Goal: Task Accomplishment & Management: Use online tool/utility

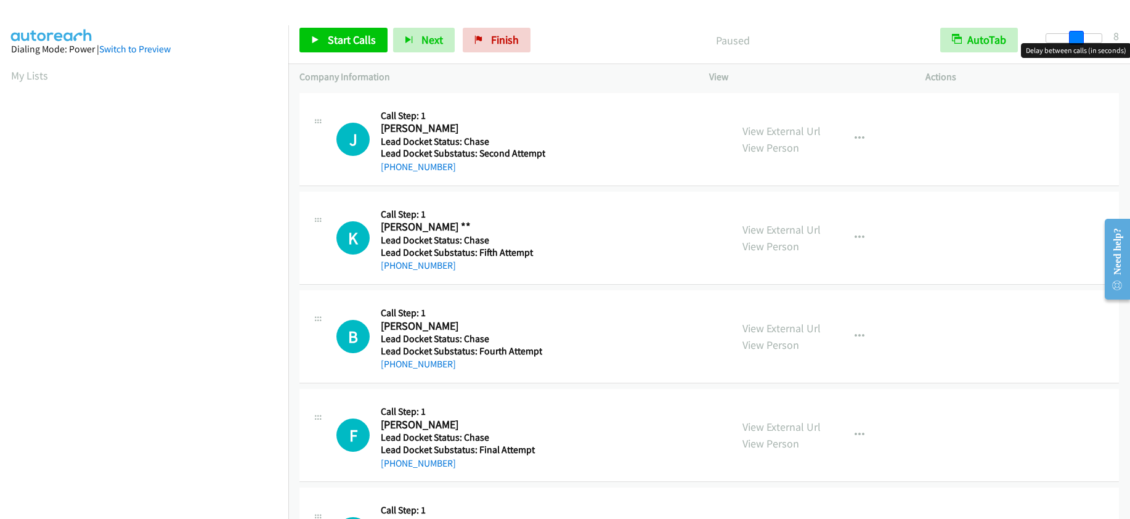
drag, startPoint x: 1048, startPoint y: 39, endPoint x: 1078, endPoint y: 42, distance: 30.4
click at [1078, 42] on span at bounding box center [1076, 38] width 15 height 15
click at [351, 36] on span "Start Calls" at bounding box center [352, 40] width 48 height 14
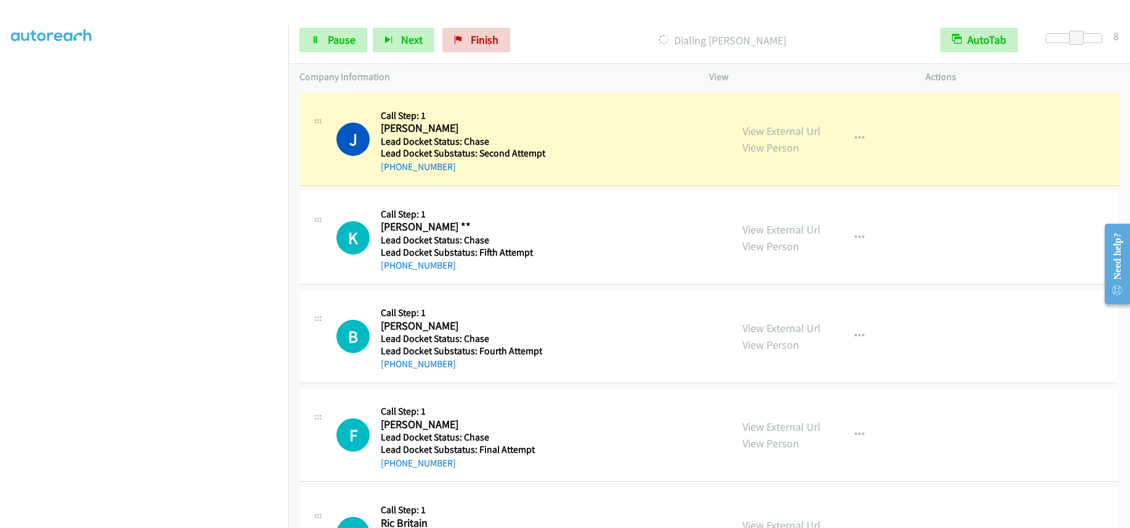
scroll to position [163, 0]
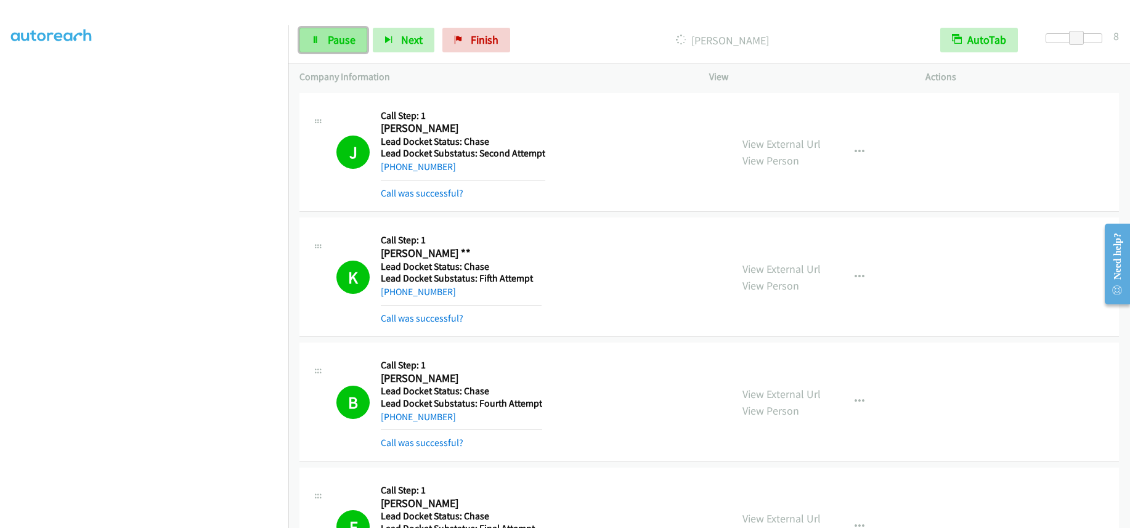
click at [350, 42] on span "Pause" at bounding box center [342, 40] width 28 height 14
click at [355, 36] on span "Start Calls" at bounding box center [352, 40] width 48 height 14
click at [329, 39] on span "Pause" at bounding box center [342, 40] width 28 height 14
click at [358, 37] on span "Start Calls" at bounding box center [352, 40] width 48 height 14
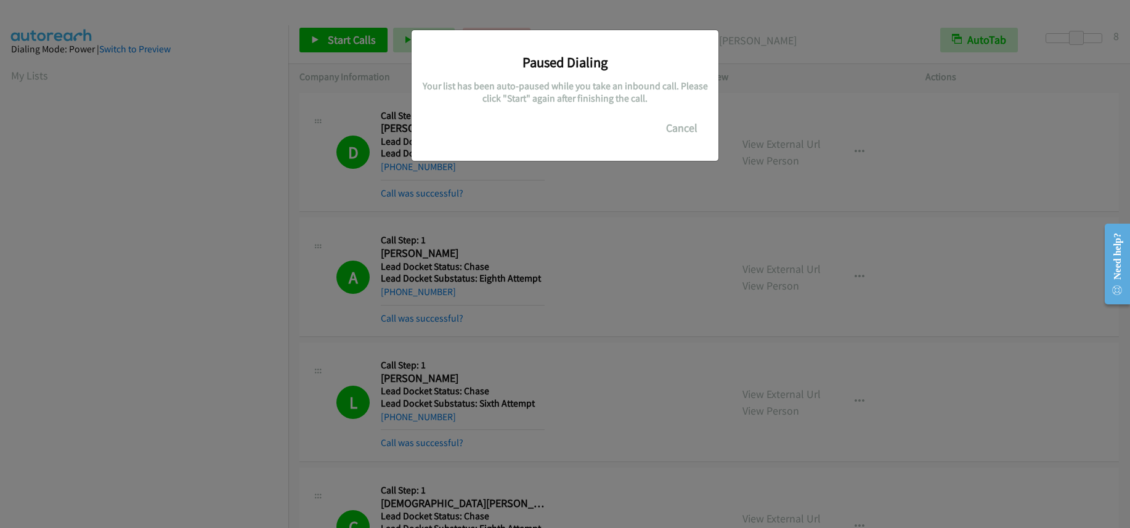
scroll to position [163, 0]
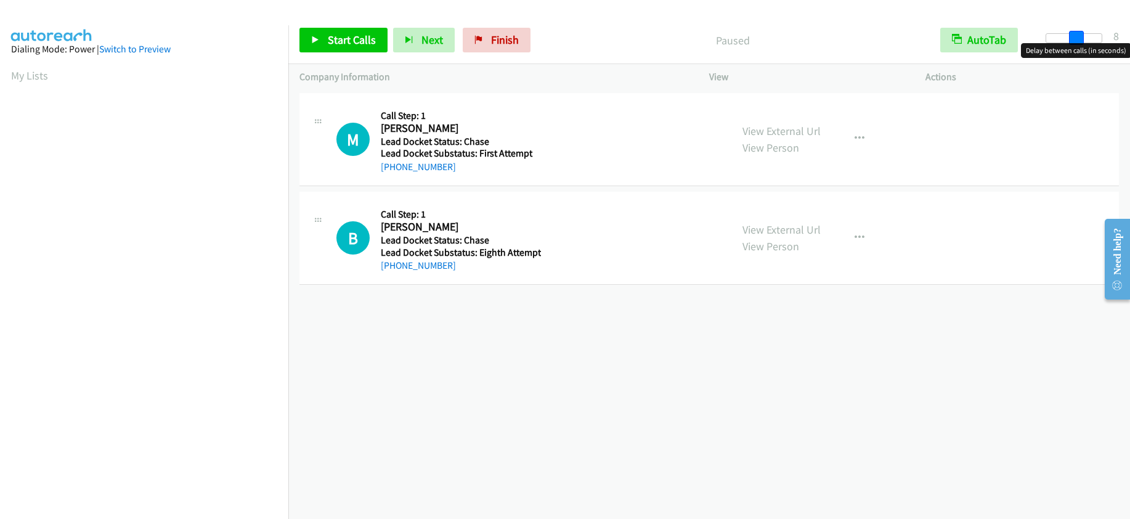
drag, startPoint x: 1048, startPoint y: 38, endPoint x: 1075, endPoint y: 38, distance: 27.7
click at [1075, 38] on span at bounding box center [1076, 38] width 15 height 15
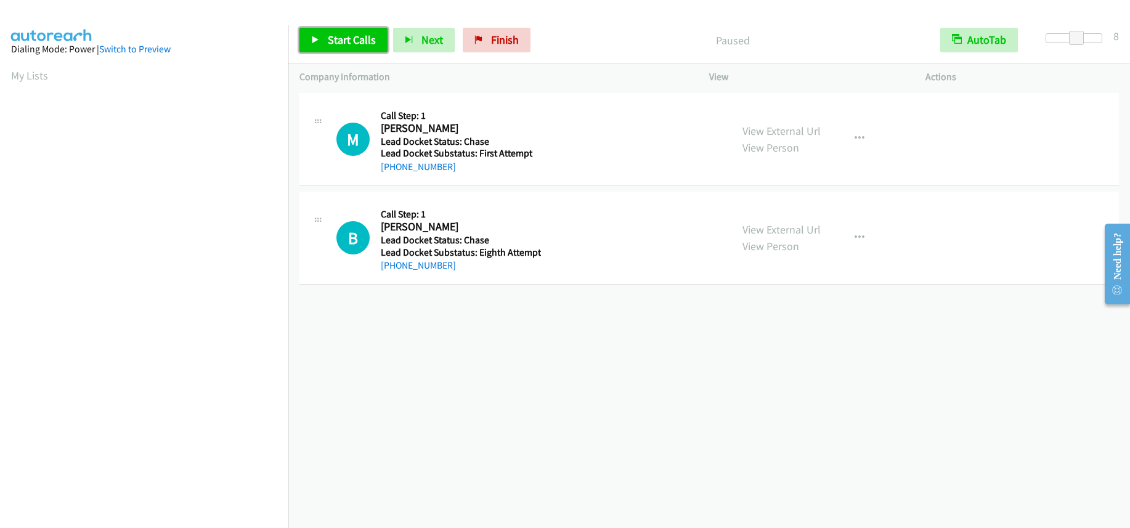
click at [361, 46] on span "Start Calls" at bounding box center [352, 40] width 48 height 14
click at [348, 44] on span "Pause" at bounding box center [342, 40] width 28 height 14
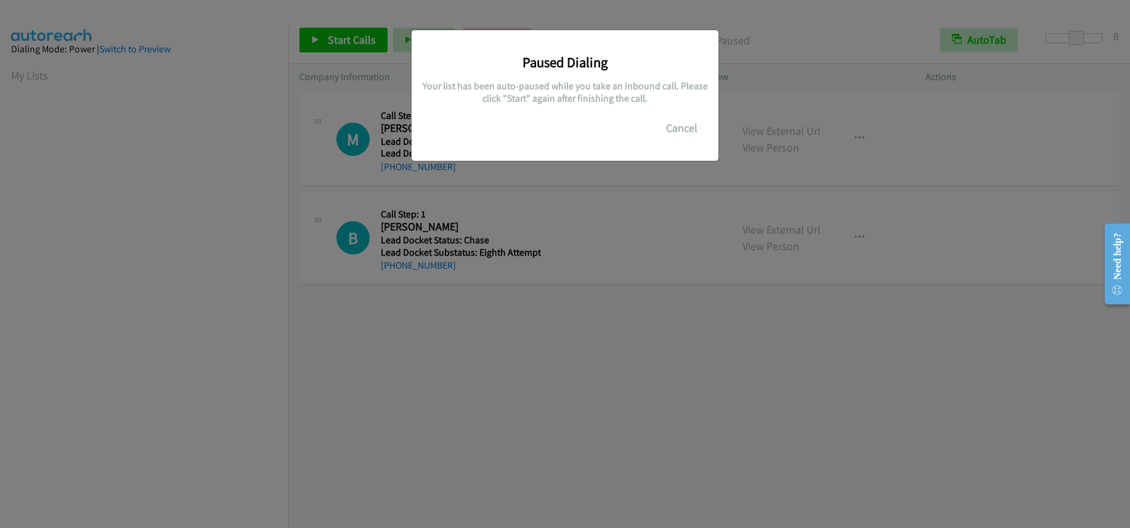
scroll to position [163, 0]
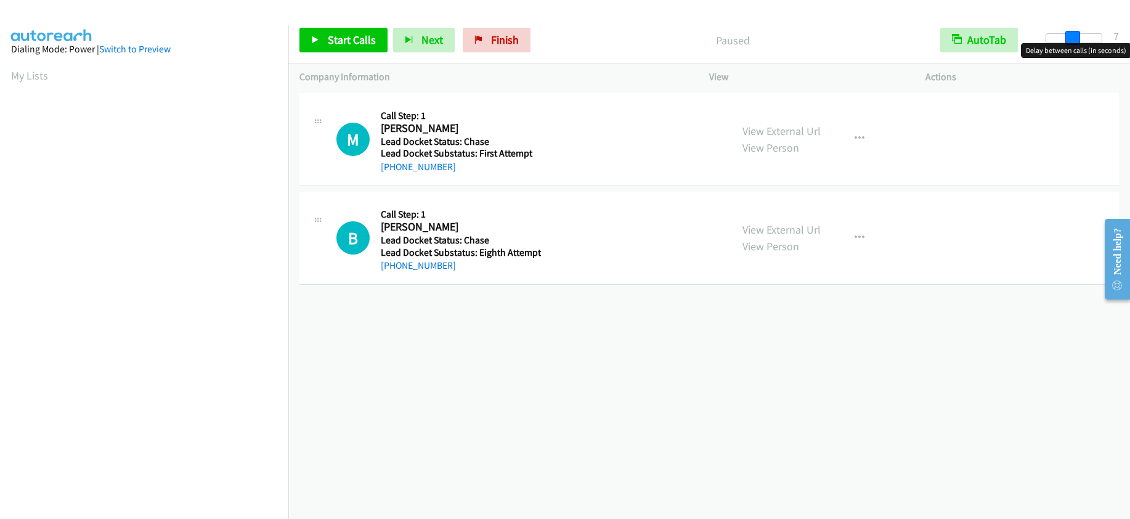
drag, startPoint x: 1047, startPoint y: 33, endPoint x: 1073, endPoint y: 31, distance: 26.6
click at [1073, 31] on span at bounding box center [1072, 38] width 15 height 15
click at [1081, 32] on span at bounding box center [1076, 38] width 15 height 15
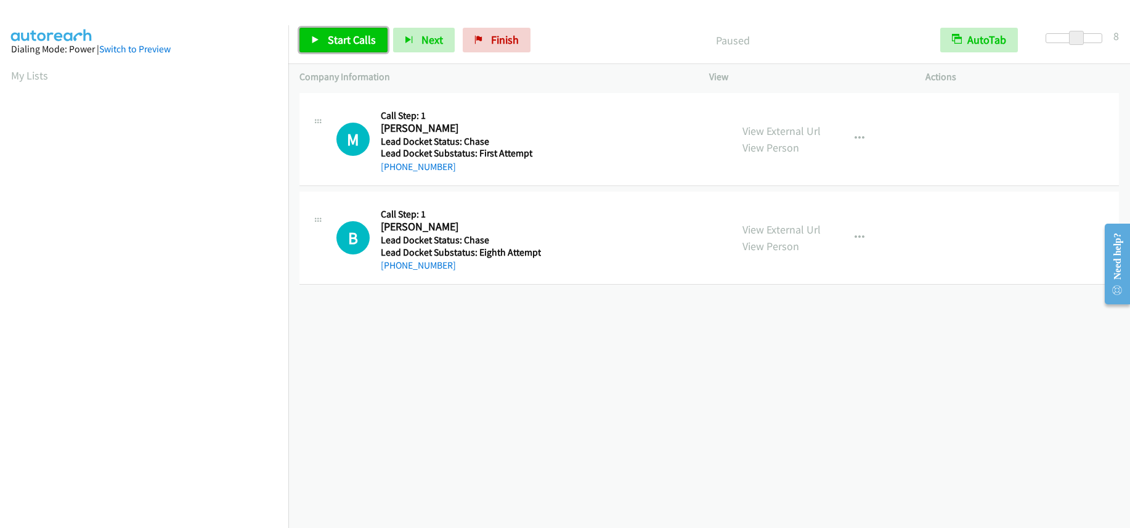
click at [352, 47] on link "Start Calls" at bounding box center [343, 40] width 88 height 25
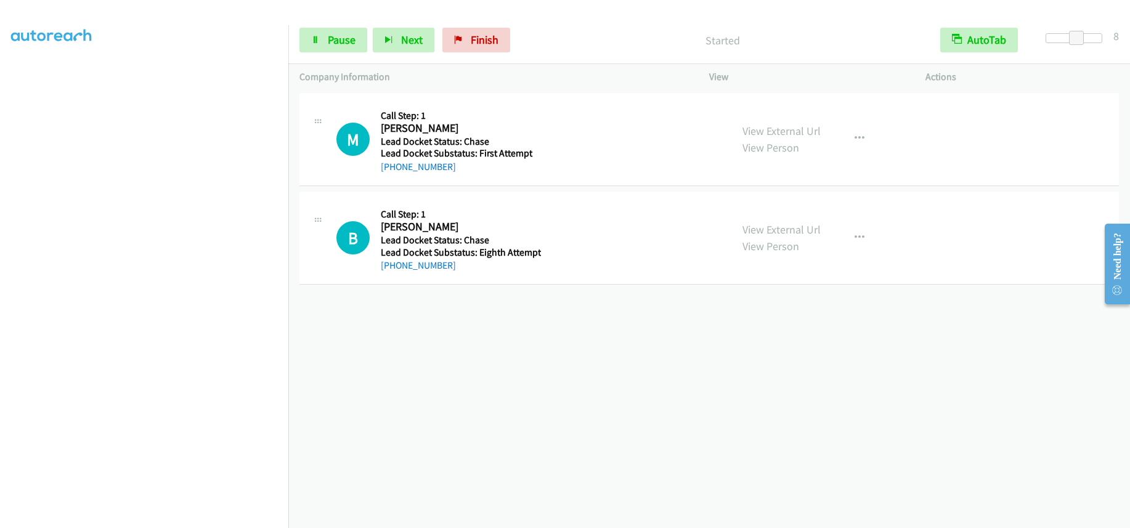
scroll to position [163, 0]
